Goal: Transaction & Acquisition: Purchase product/service

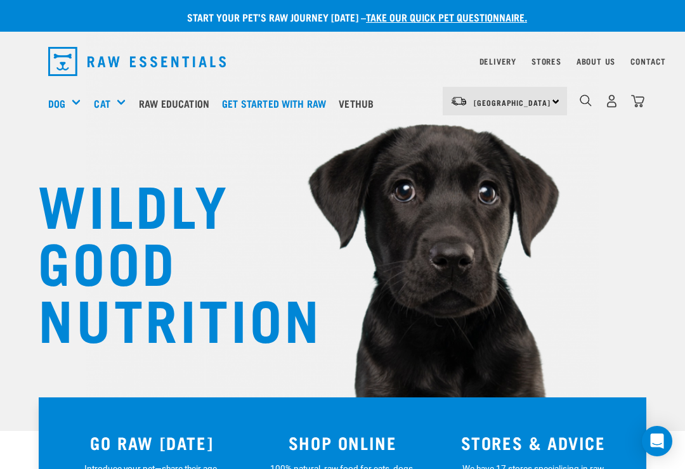
click at [494, 59] on link "Delivery" at bounding box center [498, 61] width 37 height 4
click at [613, 96] on img "dropdown navigation" at bounding box center [611, 101] width 13 height 13
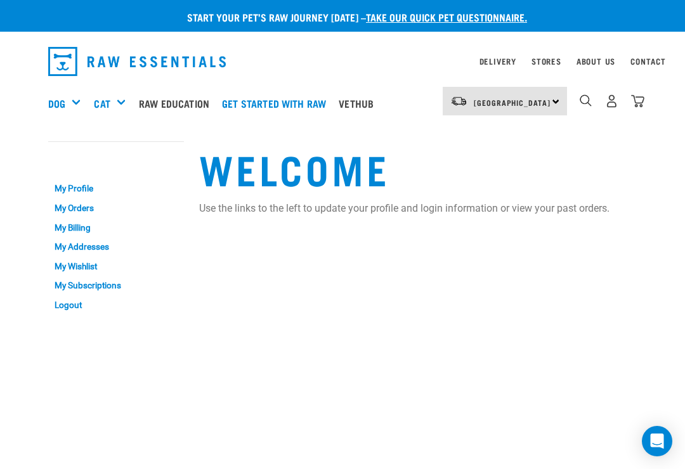
click at [81, 206] on link "My Orders" at bounding box center [116, 209] width 136 height 20
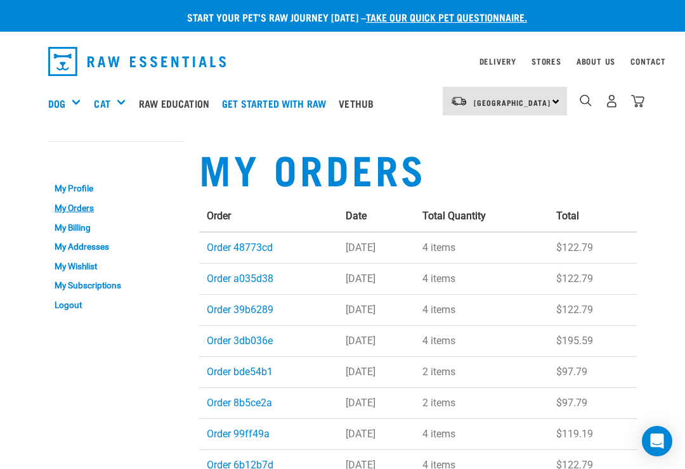
click at [240, 242] on link "Order 48773cd" at bounding box center [240, 248] width 66 height 12
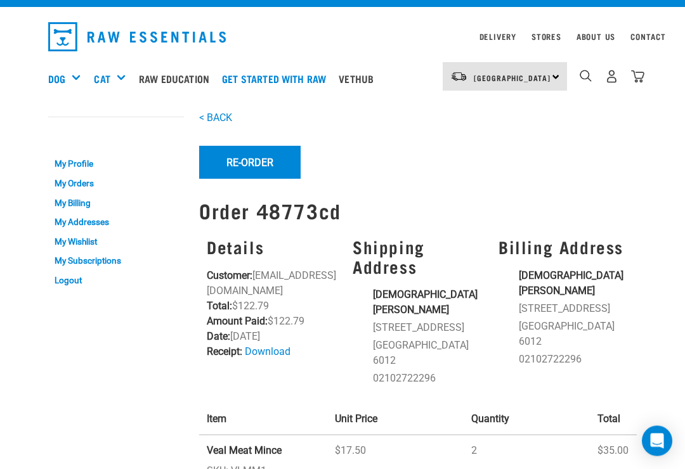
scroll to position [25, 0]
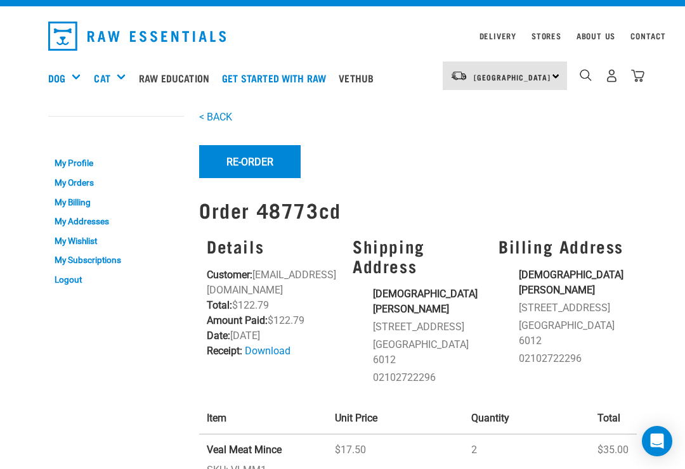
click at [252, 166] on button "Re-Order" at bounding box center [249, 161] width 101 height 33
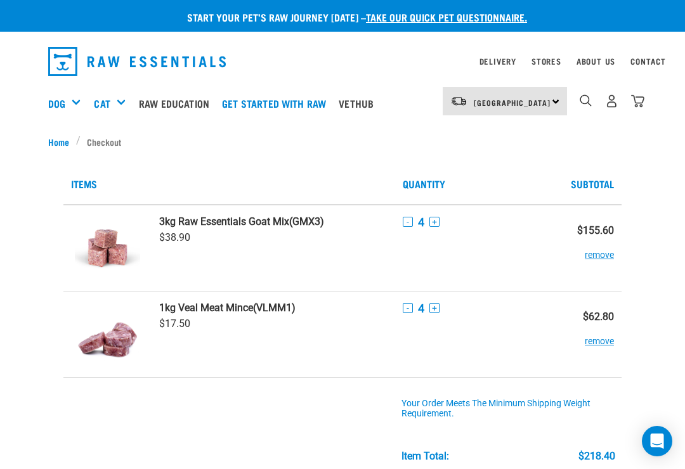
click at [403, 218] on button "-" at bounding box center [408, 222] width 10 height 10
click at [405, 219] on button "-" at bounding box center [408, 222] width 10 height 10
click at [410, 297] on td "- 4 +" at bounding box center [478, 334] width 166 height 86
click at [403, 308] on button "-" at bounding box center [408, 308] width 10 height 10
click at [403, 313] on button "-" at bounding box center [408, 308] width 10 height 10
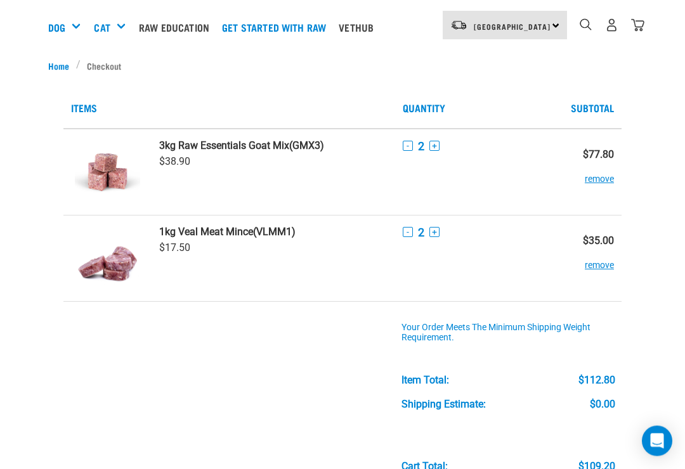
scroll to position [79, 0]
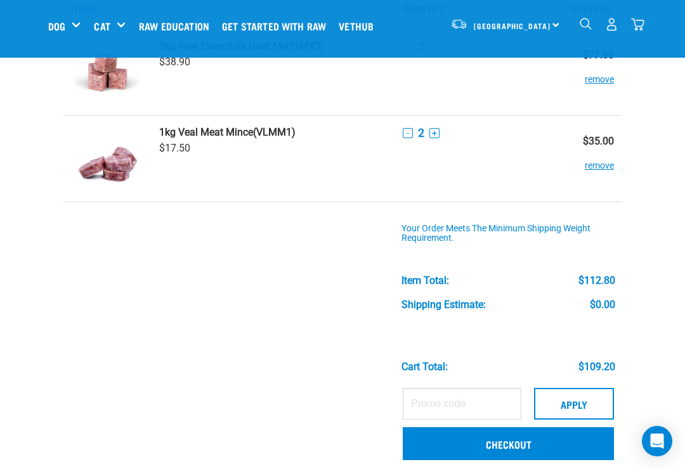
click at [507, 446] on link "Checkout" at bounding box center [508, 444] width 211 height 33
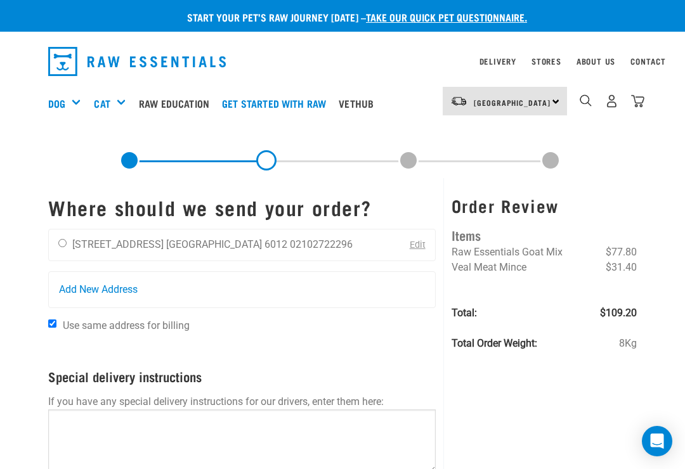
click at [67, 241] on input "radio" at bounding box center [62, 243] width 8 height 8
radio input "true"
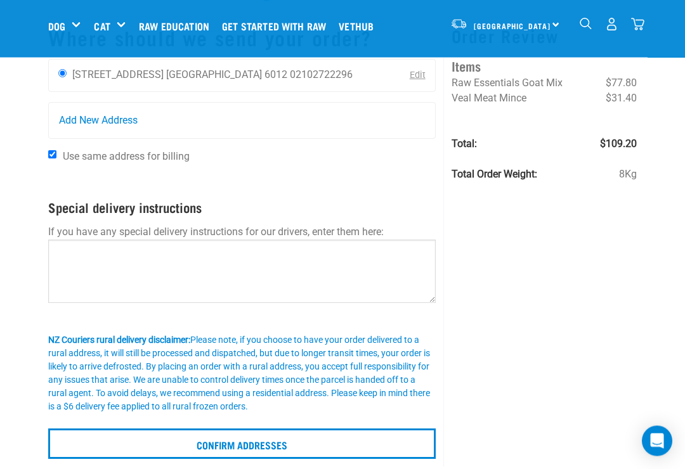
click at [272, 450] on input "Confirm addresses" at bounding box center [242, 444] width 388 height 30
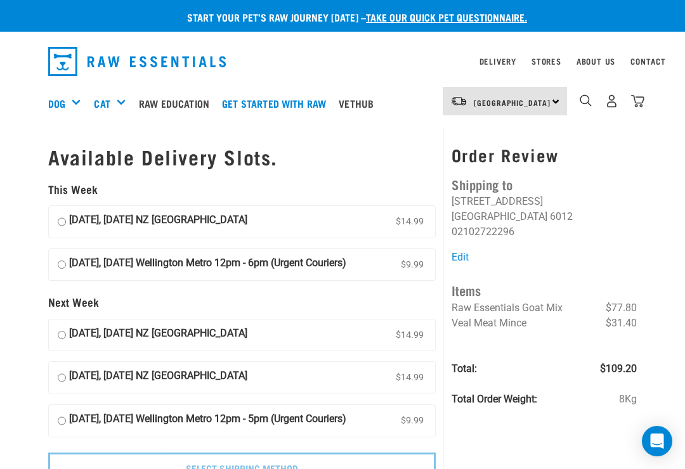
click at [64, 256] on input "31 August, Sunday Wellington Metro 12pm - 6pm (Urgent Couriers) $9.99" at bounding box center [62, 265] width 8 height 19
radio input "true"
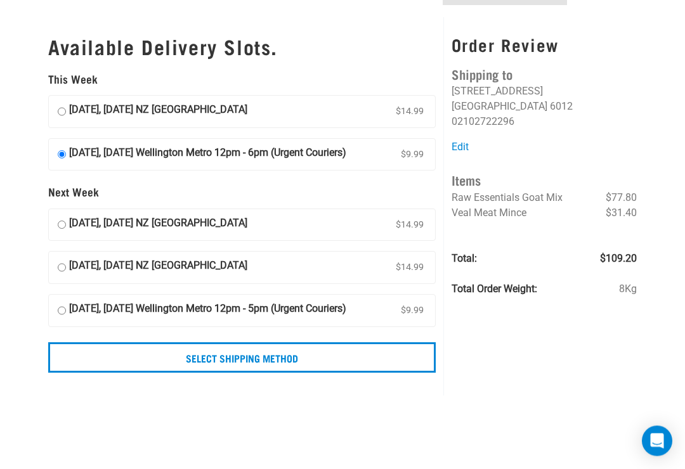
scroll to position [110, 0]
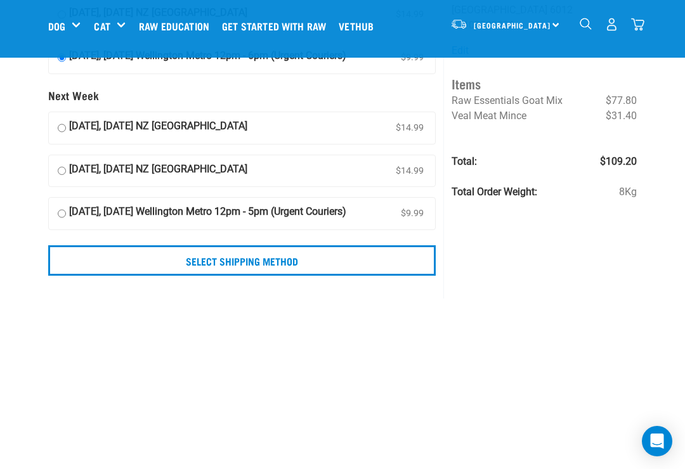
click at [292, 266] on input "Select Shipping Method" at bounding box center [242, 261] width 388 height 30
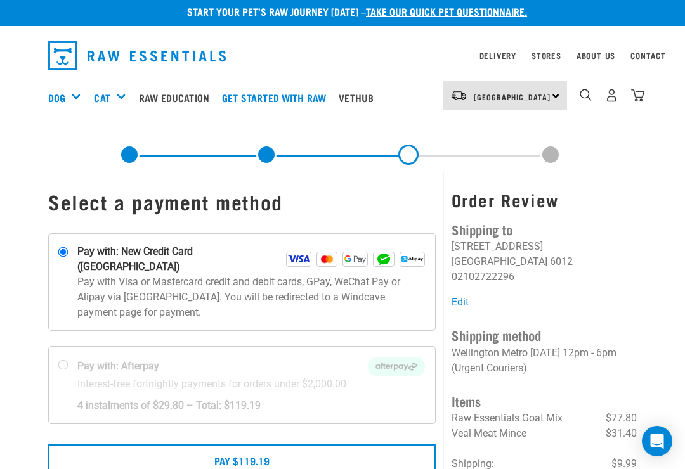
scroll to position [10, 0]
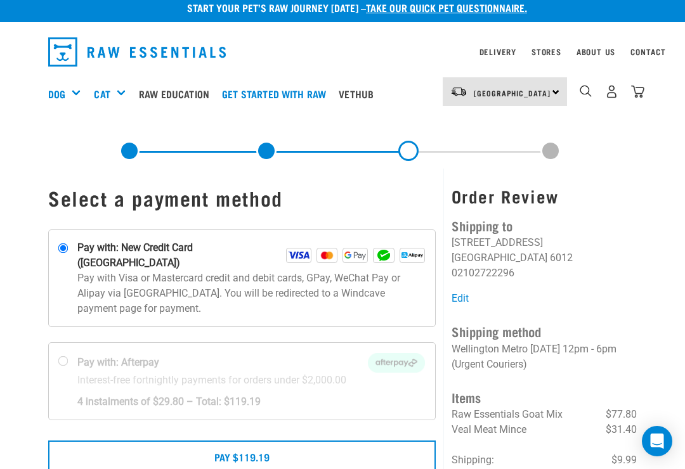
click at [289, 443] on button "Pay $119.19" at bounding box center [242, 457] width 388 height 32
